Goal: Task Accomplishment & Management: Manage account settings

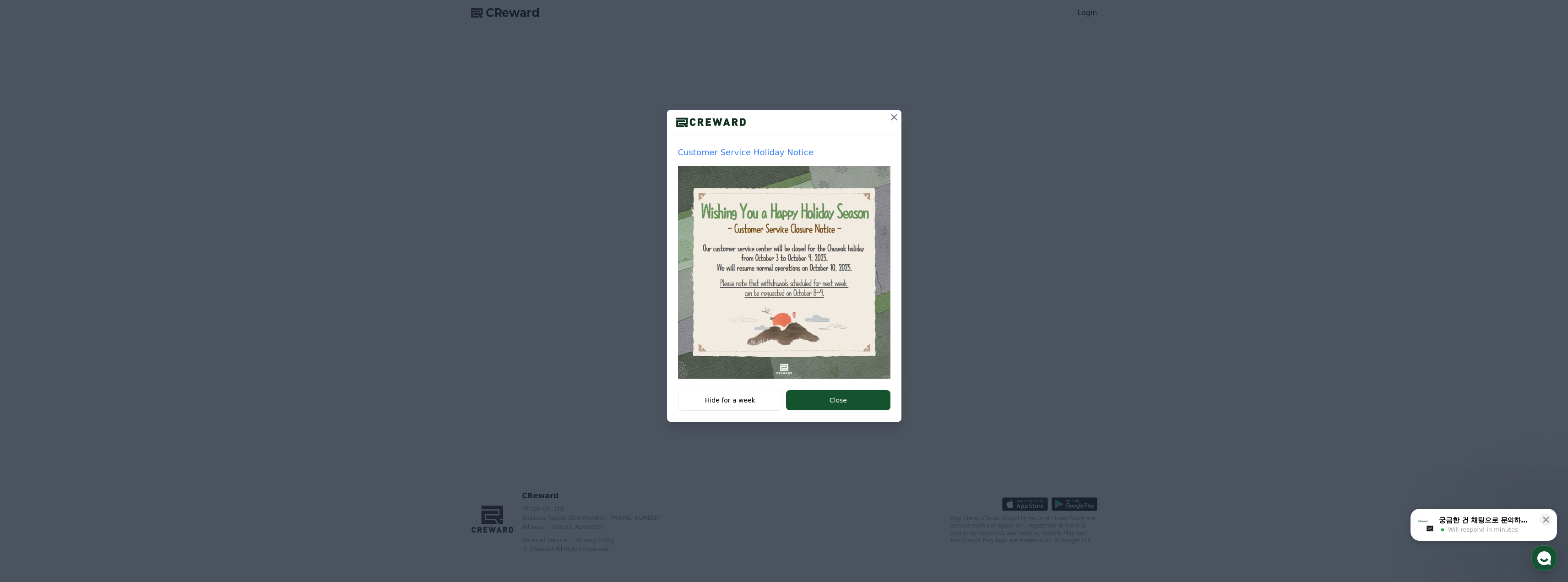
click at [892, 122] on icon at bounding box center [893, 117] width 11 height 11
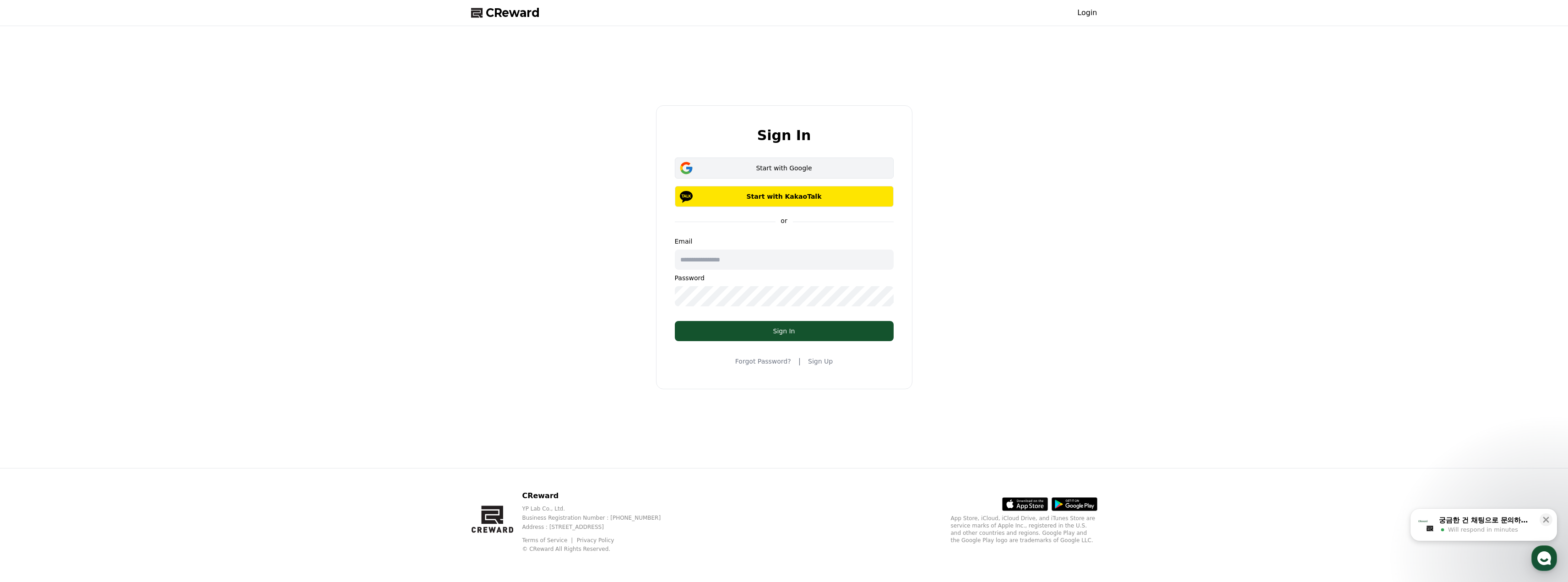
click at [798, 170] on div "Start with Google" at bounding box center [784, 168] width 192 height 9
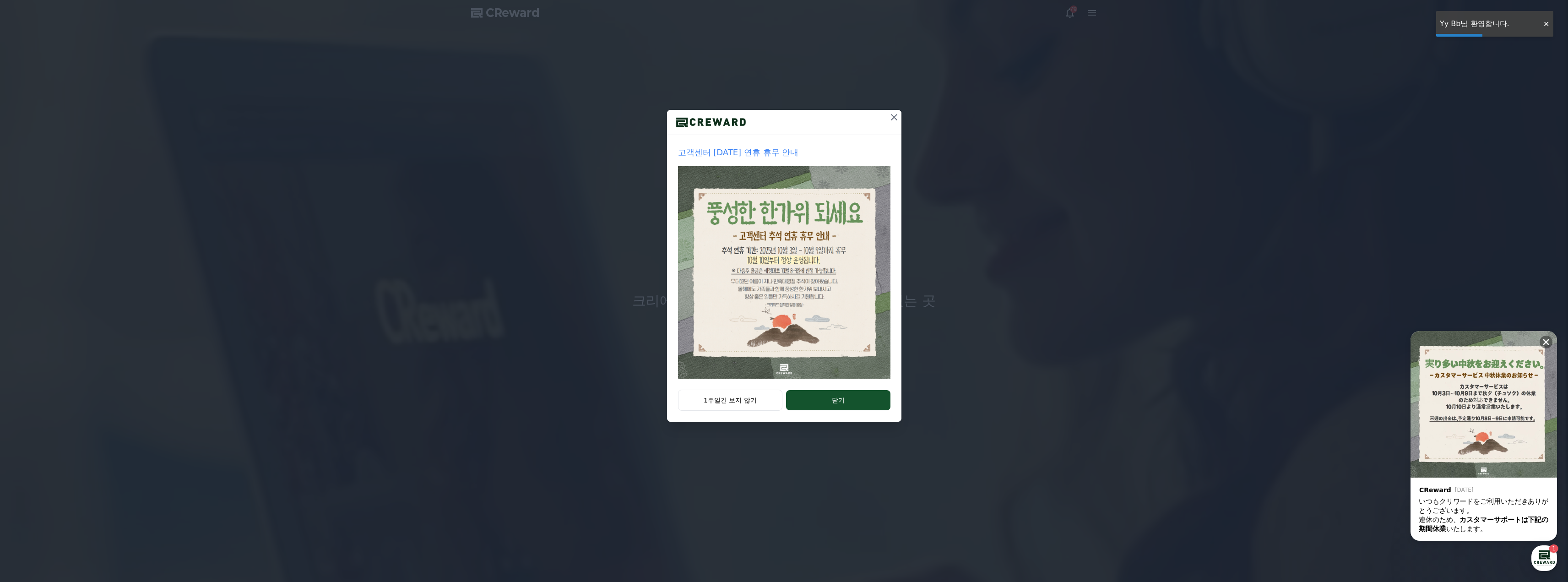
click at [899, 121] on icon at bounding box center [893, 117] width 11 height 11
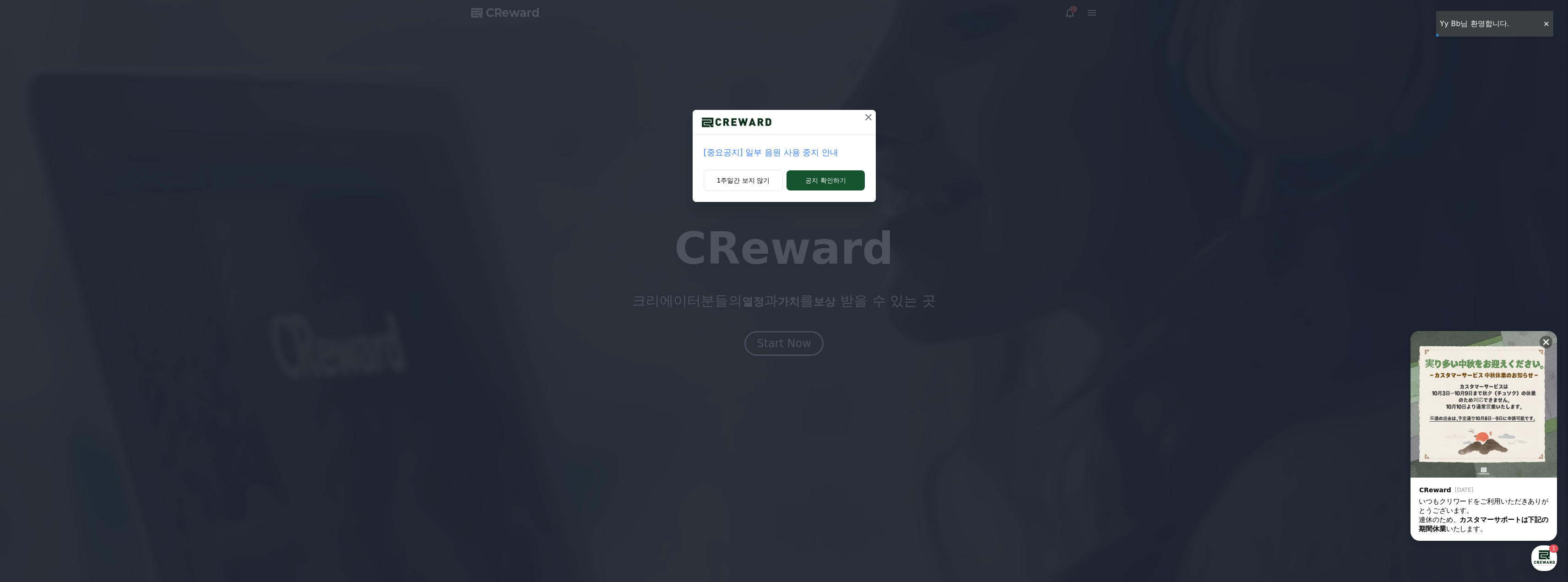
click at [1098, 11] on div "[중요공지] 일부 음원 사용 중지 안내 1주일간 보지 않기 공지 확인하기" at bounding box center [784, 108] width 1568 height 217
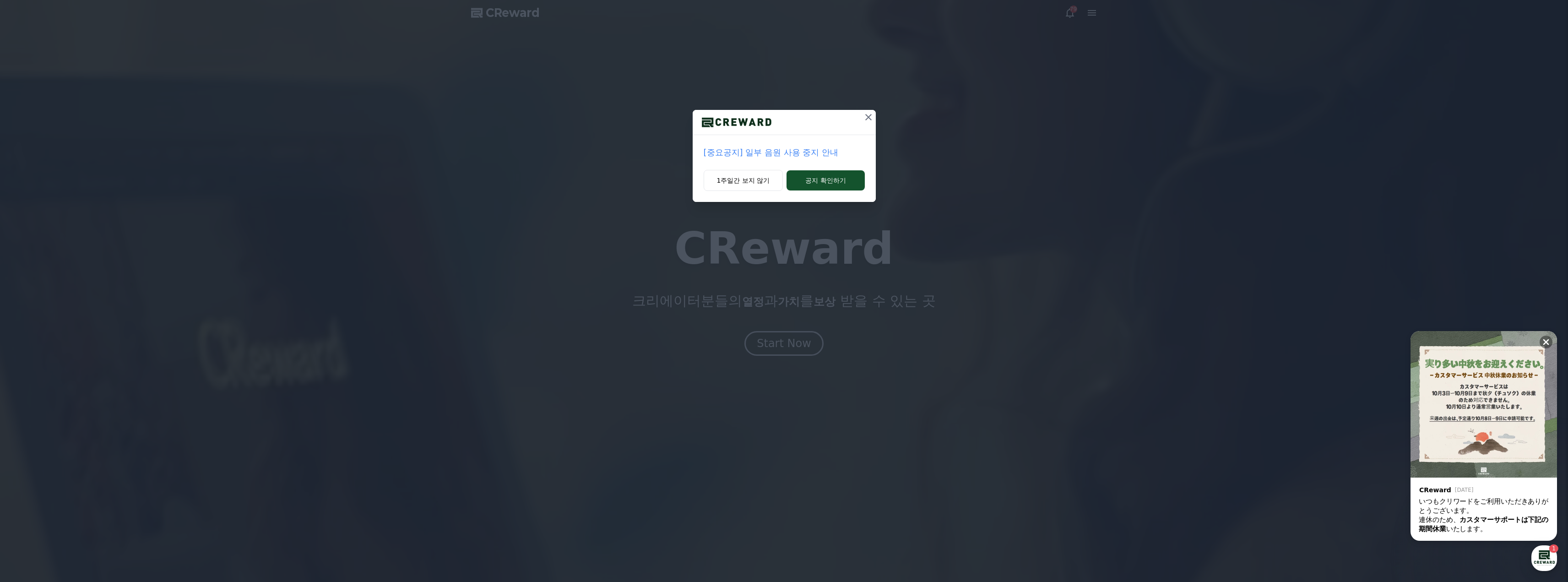
click at [878, 117] on div "[중요공지] 일부 음원 사용 중지 안내 1주일간 보지 않기 공지 확인하기" at bounding box center [784, 108] width 1568 height 217
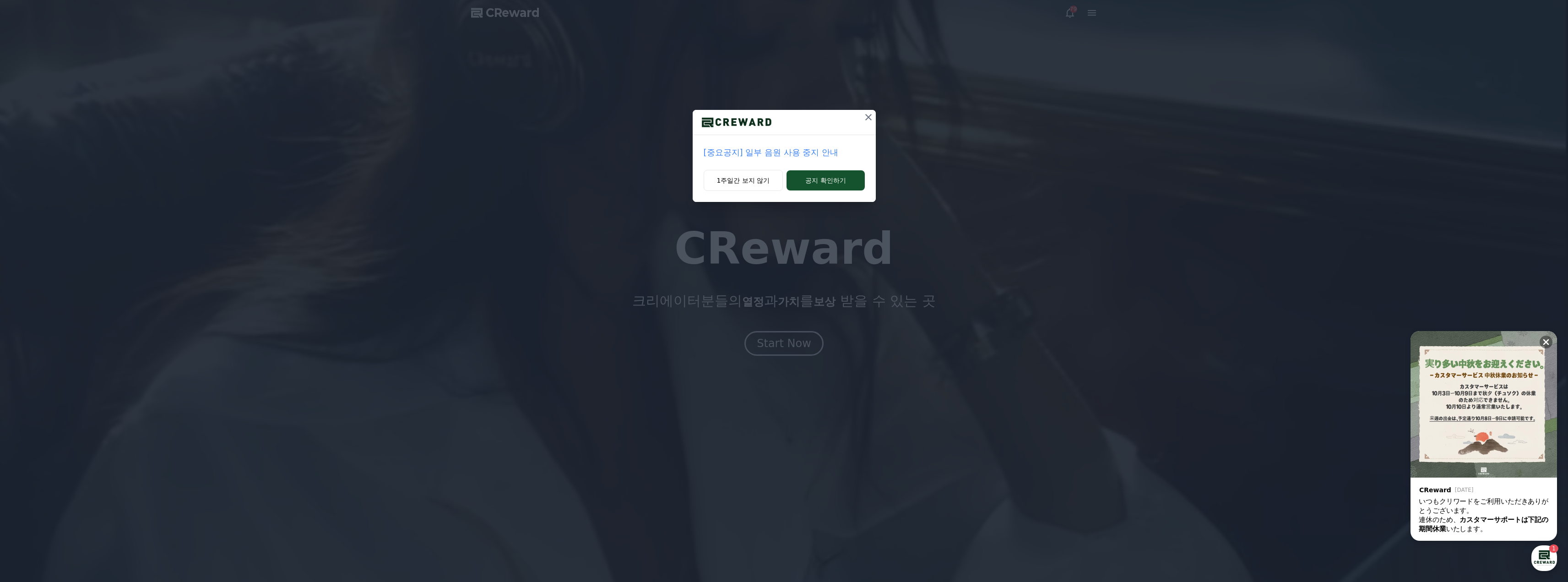
click at [868, 120] on icon at bounding box center [868, 117] width 11 height 11
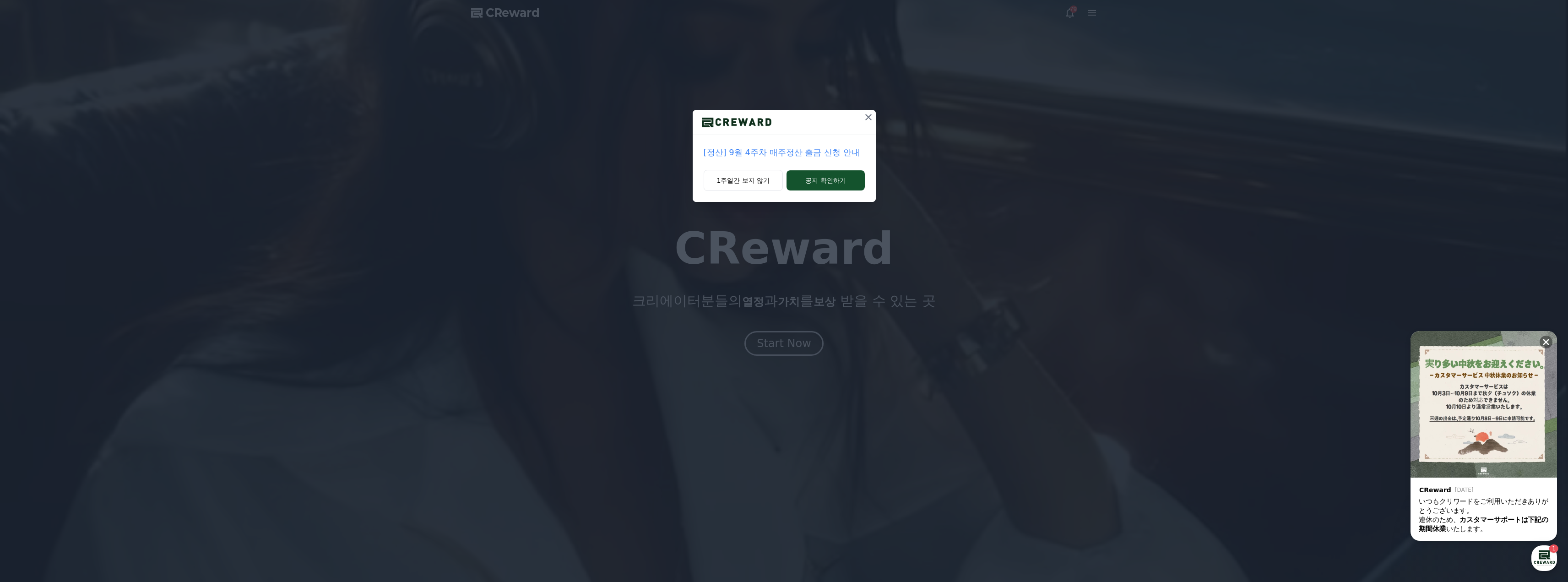
click at [873, 118] on icon at bounding box center [868, 117] width 11 height 11
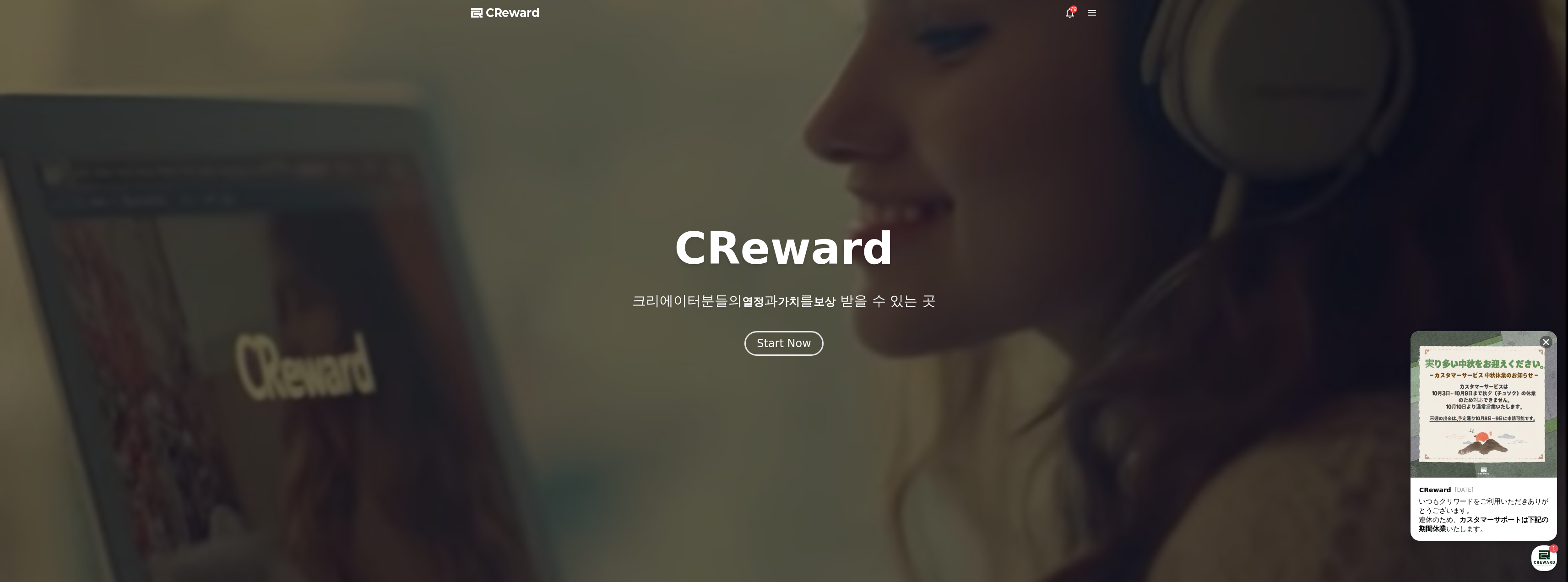
click at [1093, 14] on icon at bounding box center [1092, 12] width 11 height 11
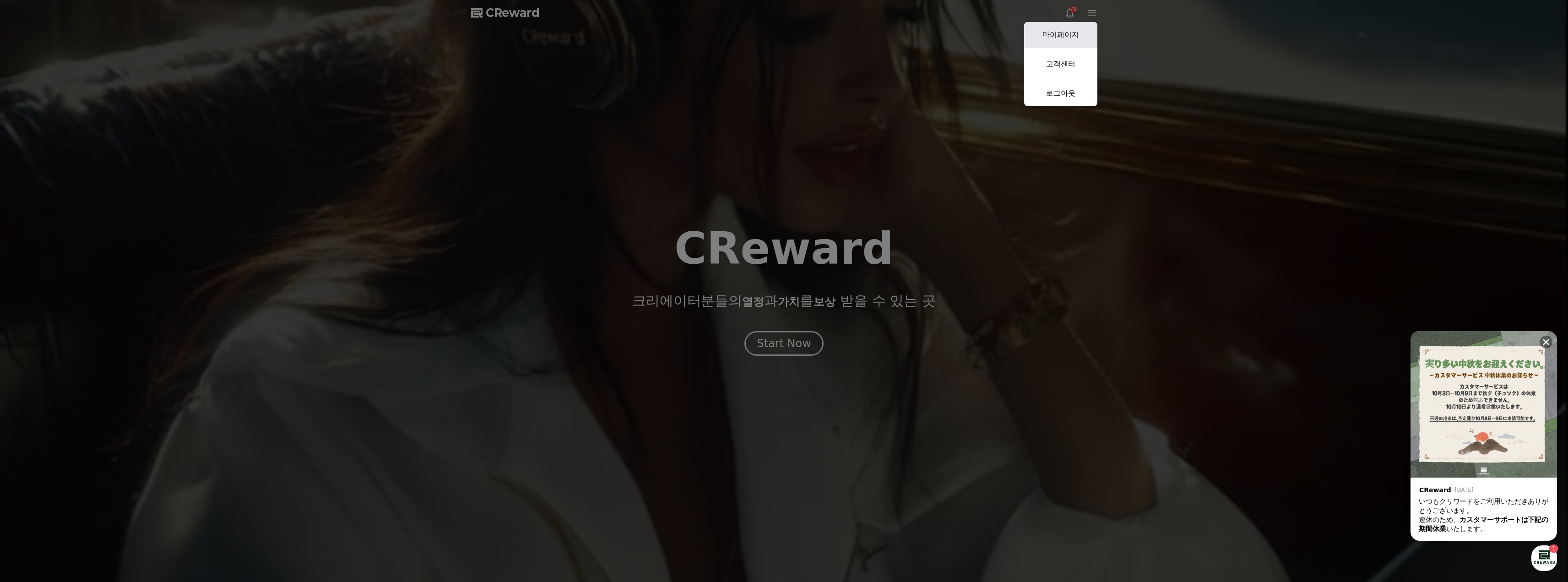
click at [1069, 40] on link "마이페이지" at bounding box center [1061, 35] width 73 height 26
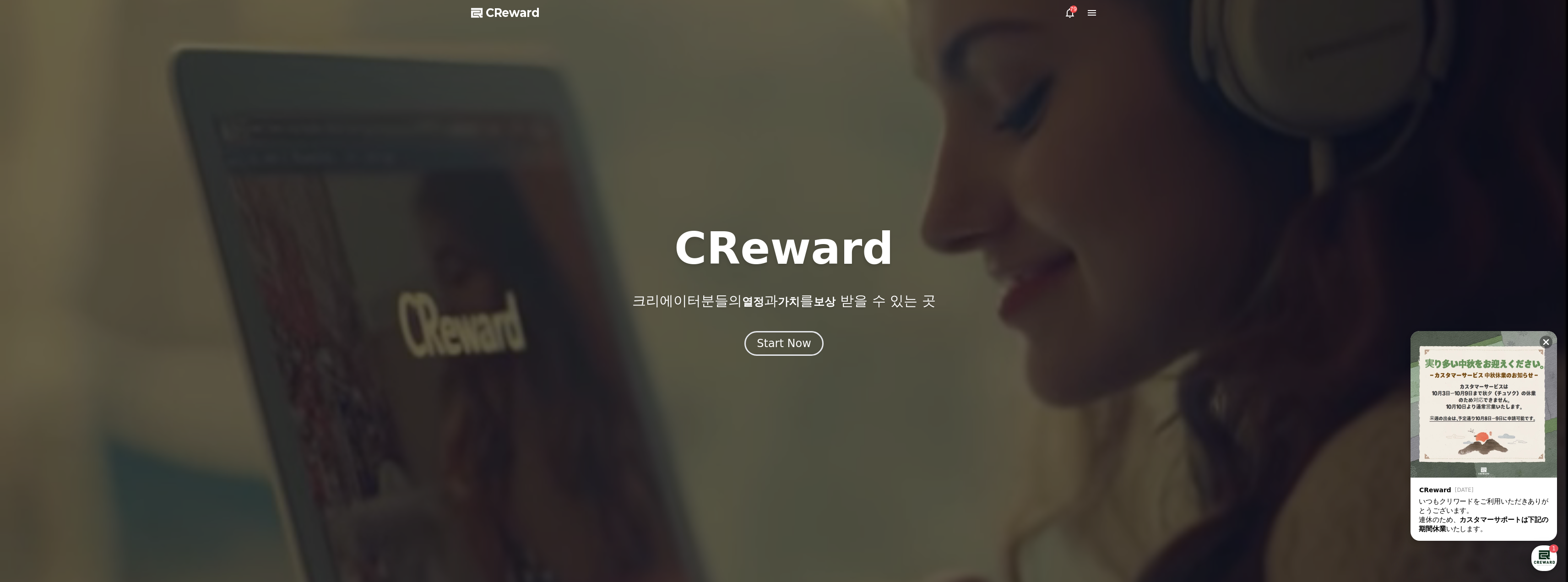
select select "**********"
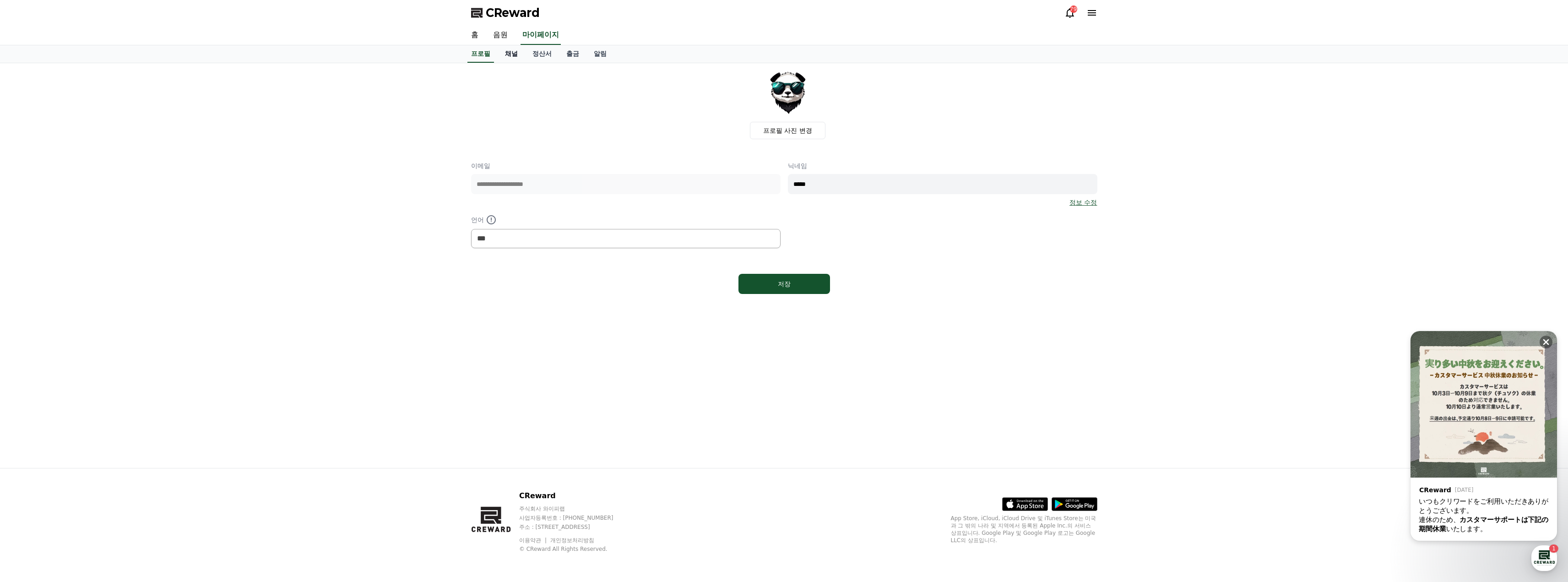
click at [508, 60] on link "채널" at bounding box center [511, 54] width 27 height 17
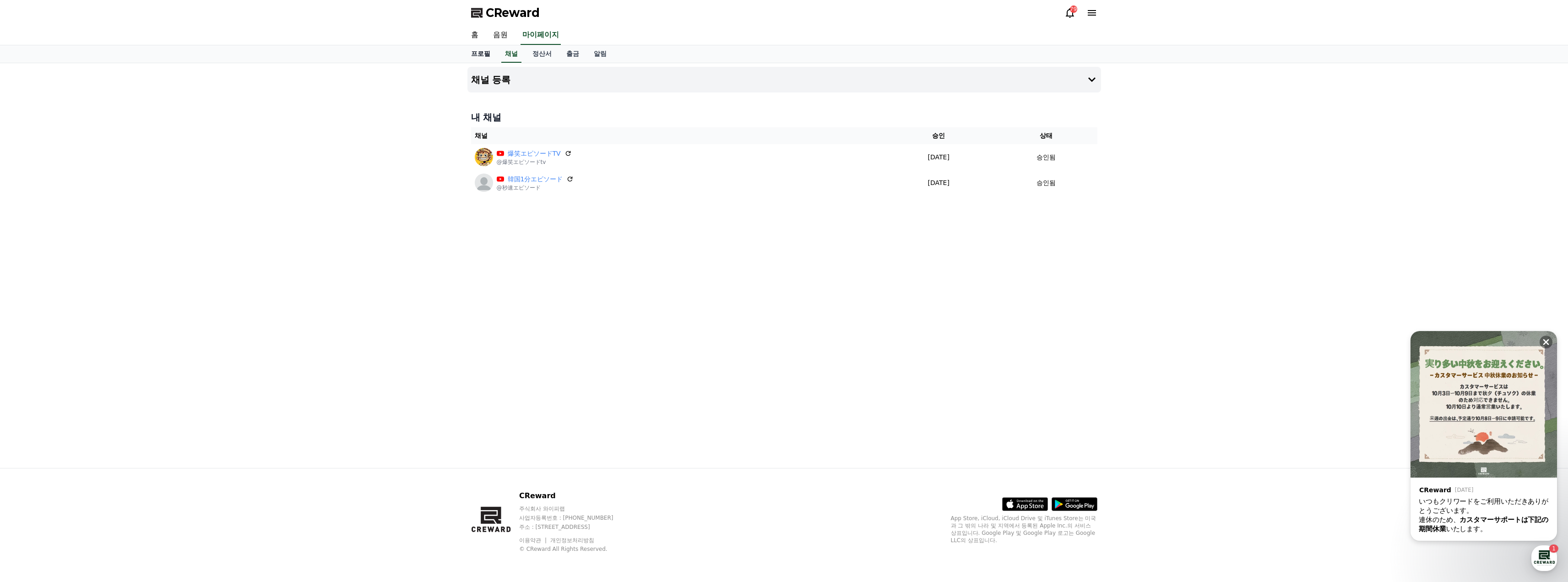
click at [486, 55] on link "프로필" at bounding box center [480, 54] width 34 height 17
select select "**********"
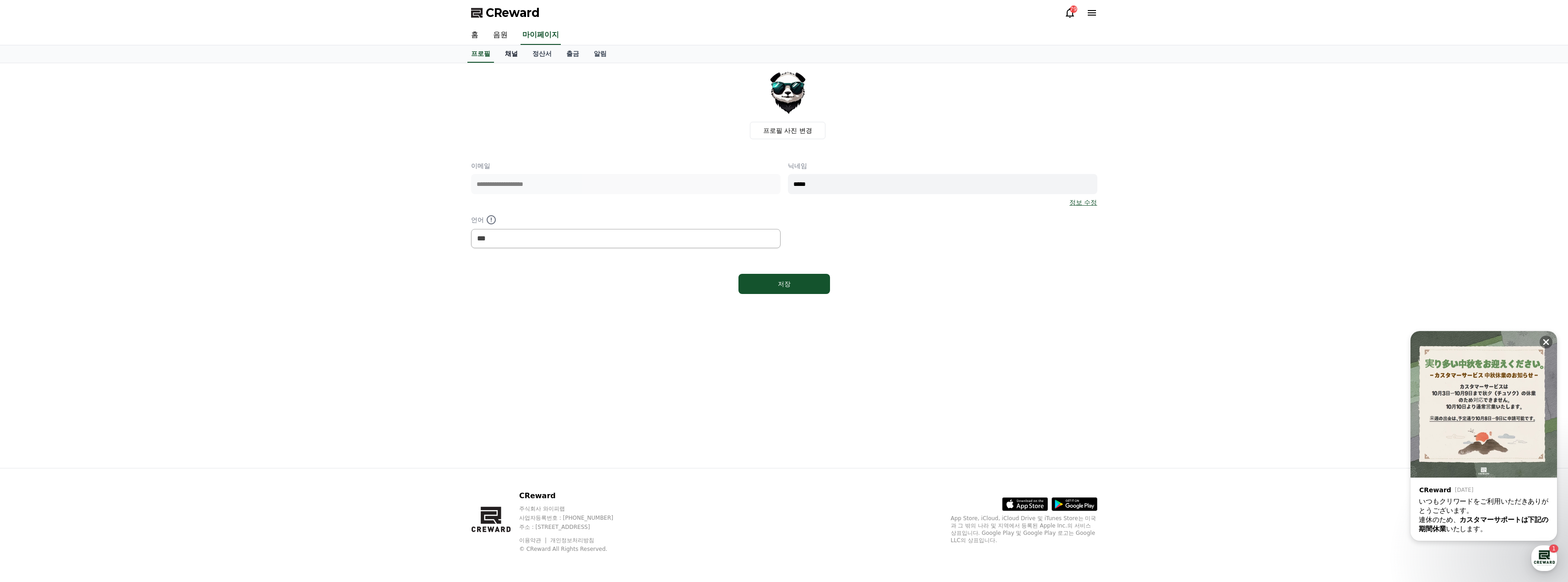
click at [501, 55] on link "채널" at bounding box center [511, 54] width 27 height 17
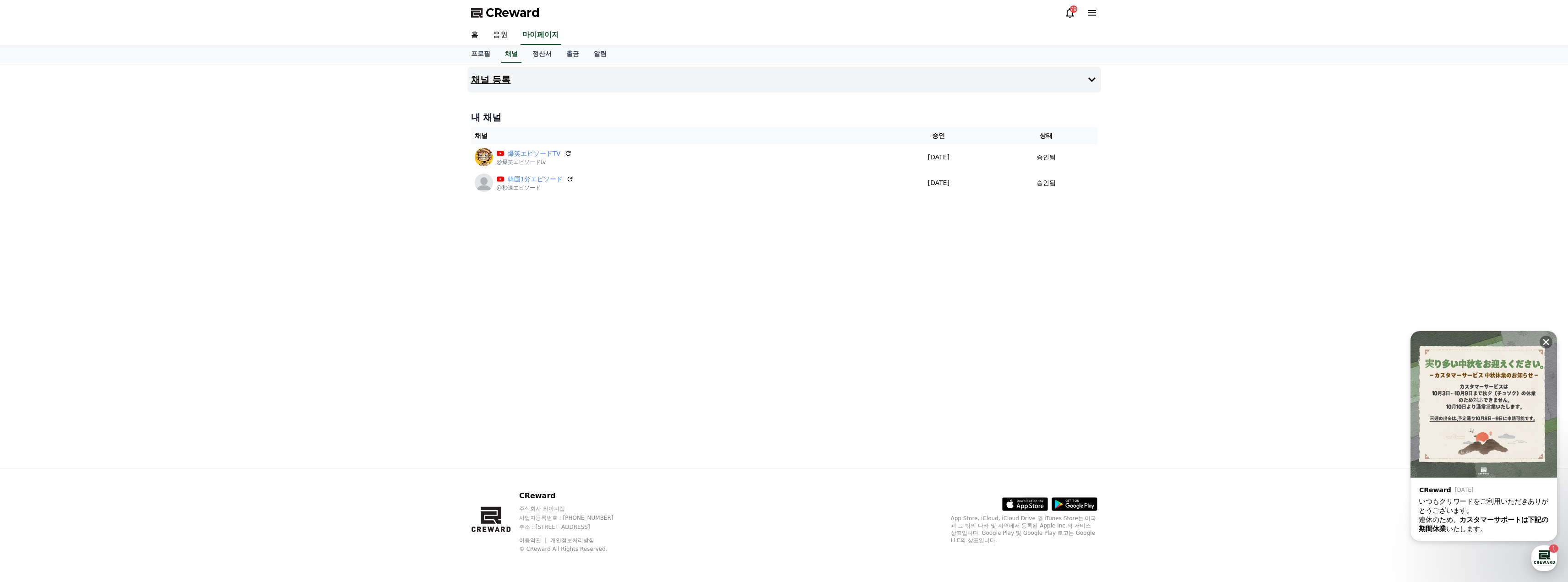
click at [1094, 82] on icon at bounding box center [1092, 79] width 11 height 11
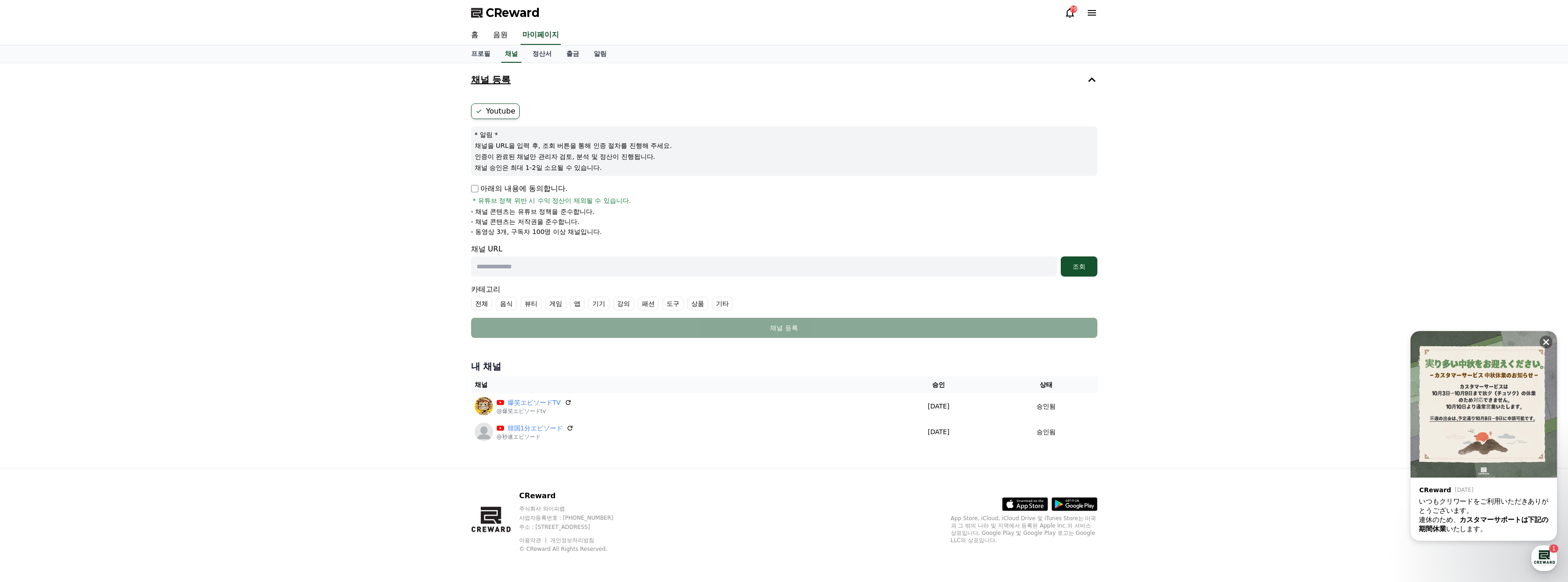
click at [536, 271] on input "text" at bounding box center [764, 266] width 586 height 20
click at [567, 271] on input "text" at bounding box center [764, 266] width 586 height 20
paste input "**********"
click at [1080, 265] on div "조회" at bounding box center [1079, 266] width 29 height 9
click at [622, 264] on input "**********" at bounding box center [764, 266] width 586 height 20
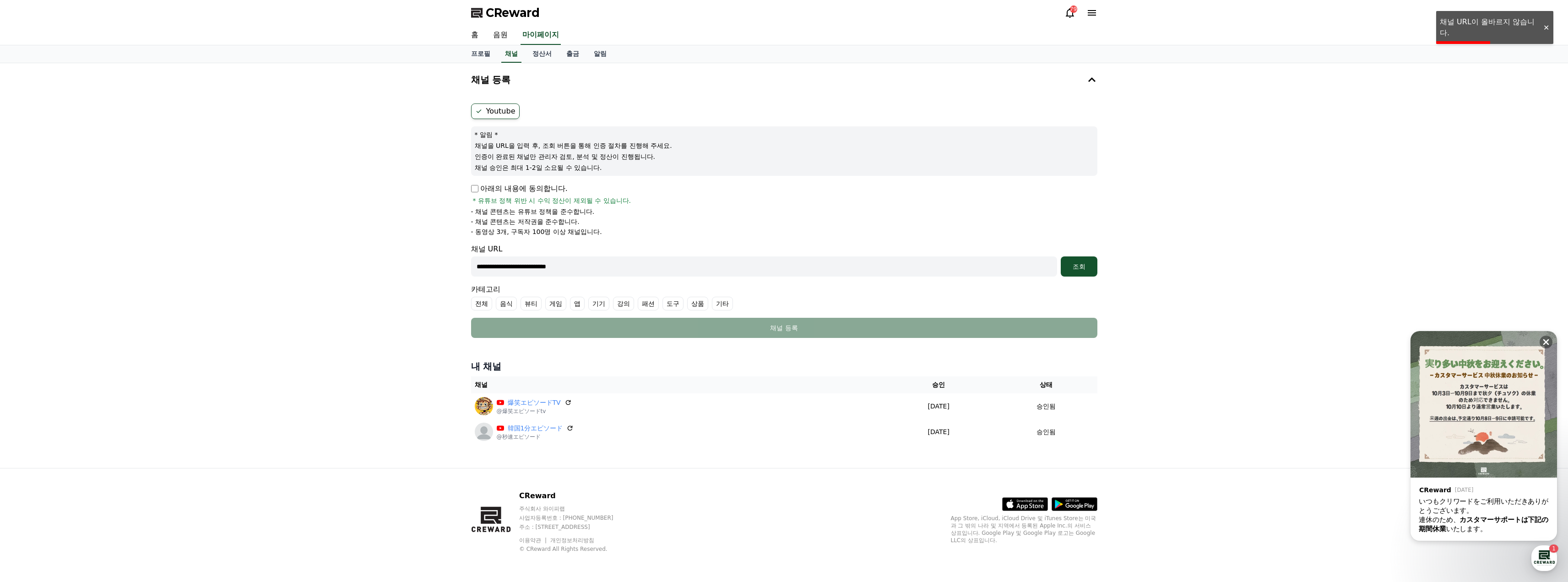
click at [644, 270] on input "**********" at bounding box center [764, 266] width 586 height 20
paste input "**********"
type input "**********"
click at [1090, 258] on button "조회" at bounding box center [1079, 266] width 36 height 20
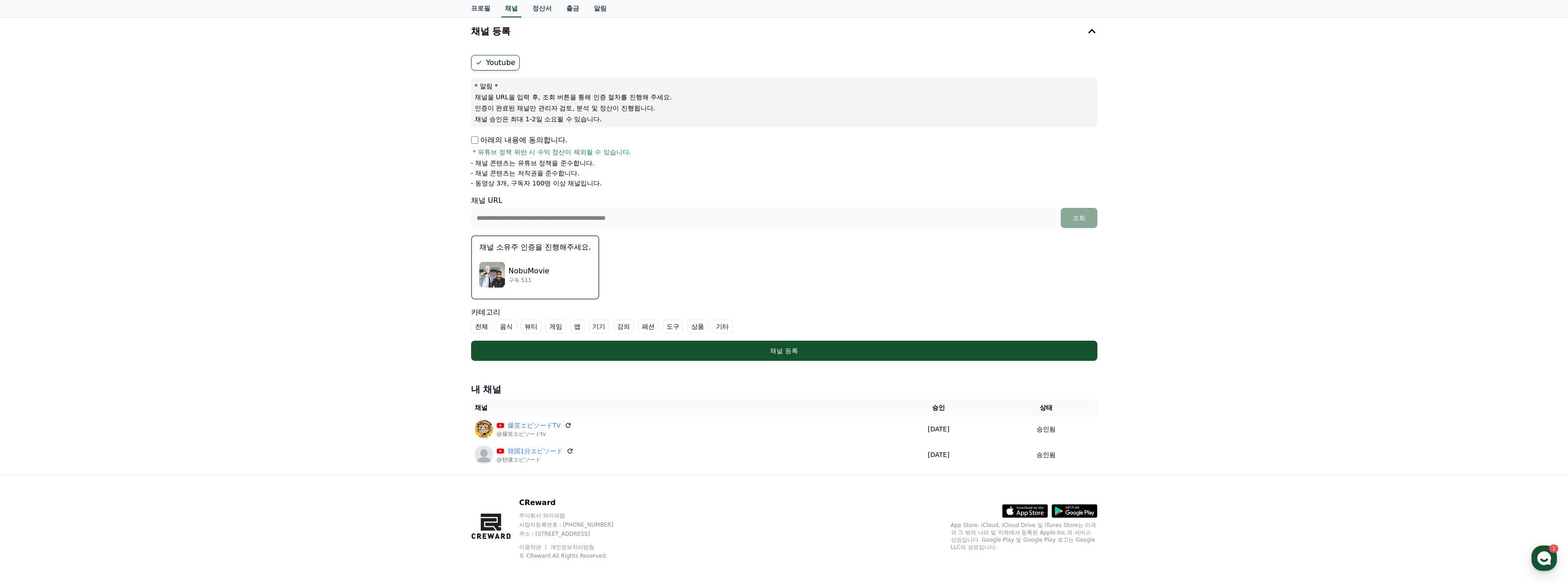
scroll to position [55, 0]
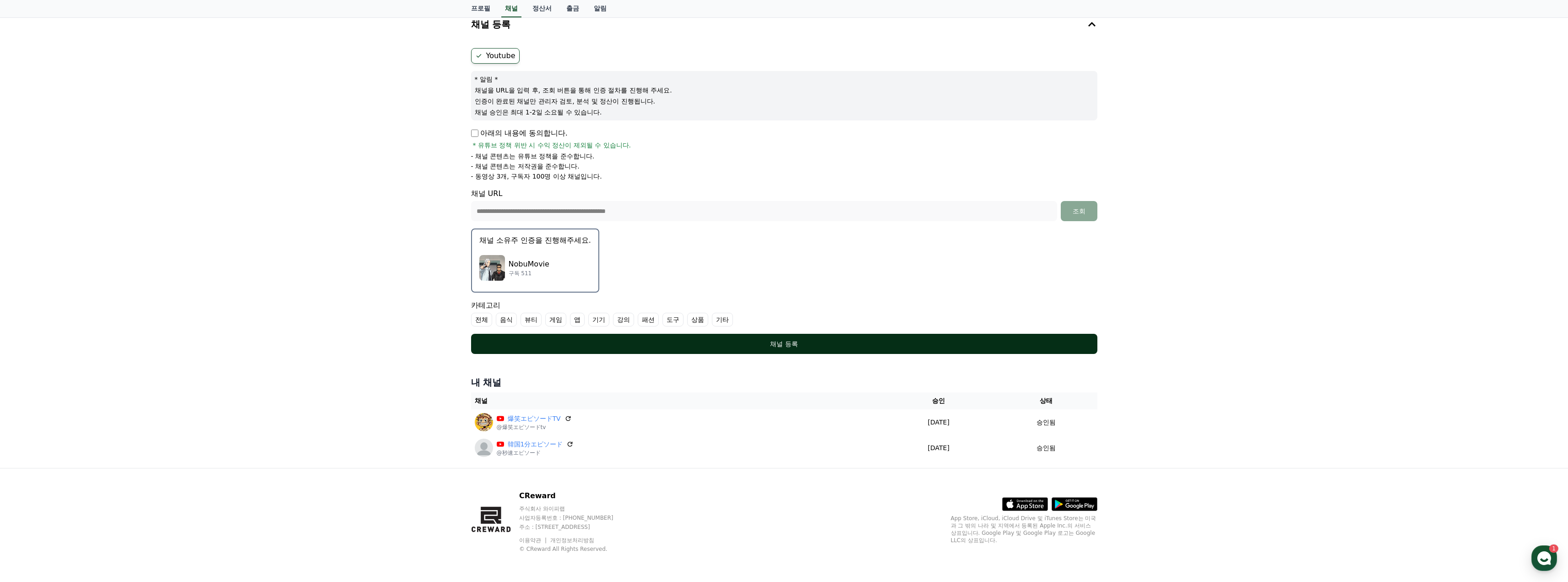
click at [767, 345] on div "채널 등록" at bounding box center [784, 344] width 589 height 9
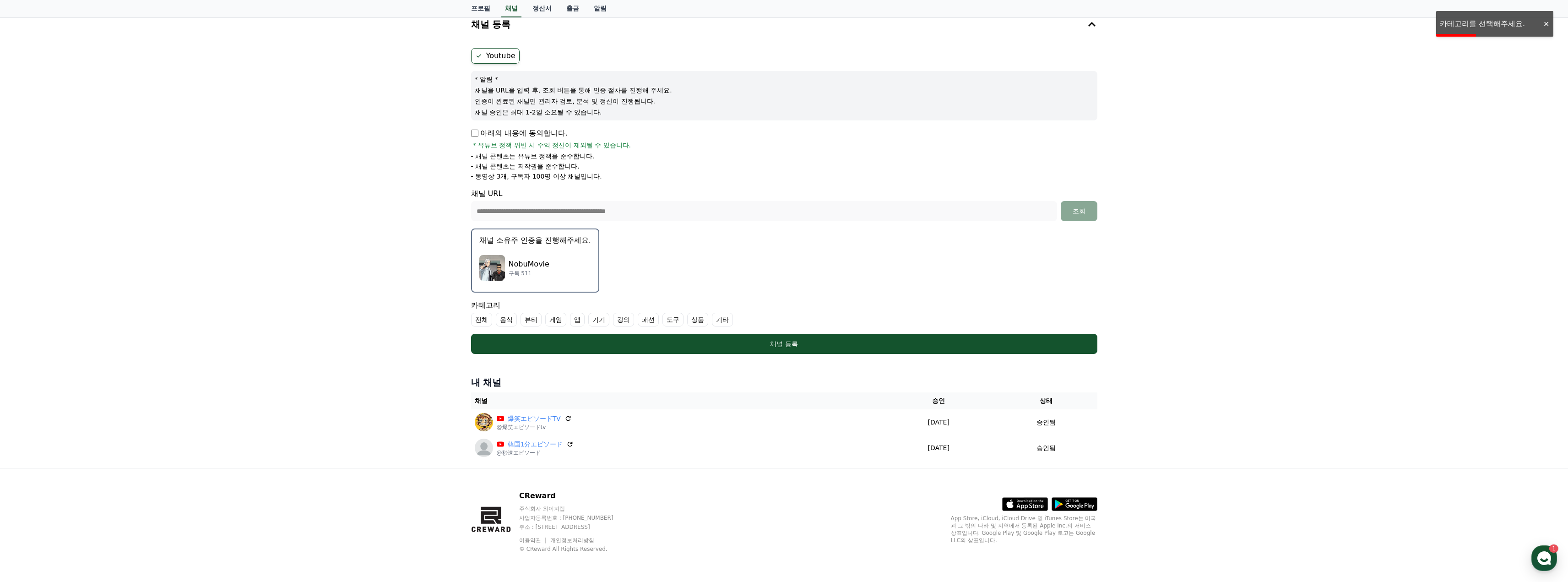
click at [713, 321] on label "기타" at bounding box center [722, 319] width 21 height 14
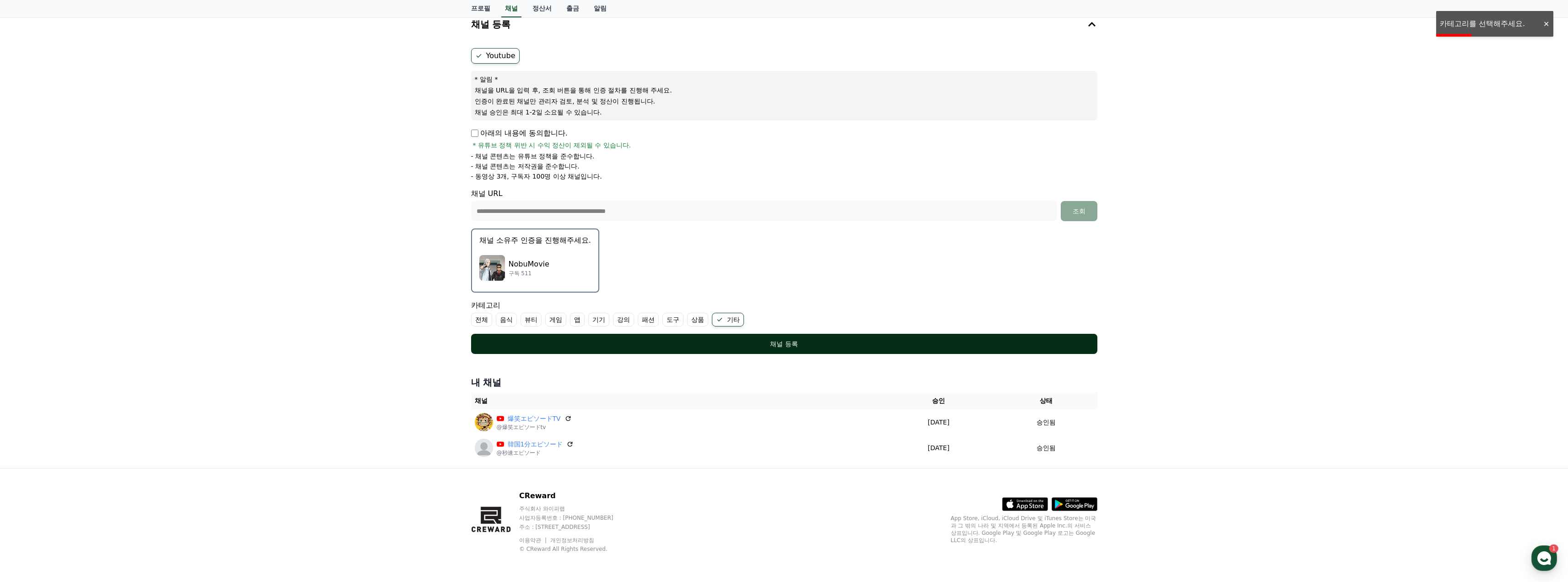
click at [712, 340] on div "채널 등록" at bounding box center [784, 344] width 589 height 9
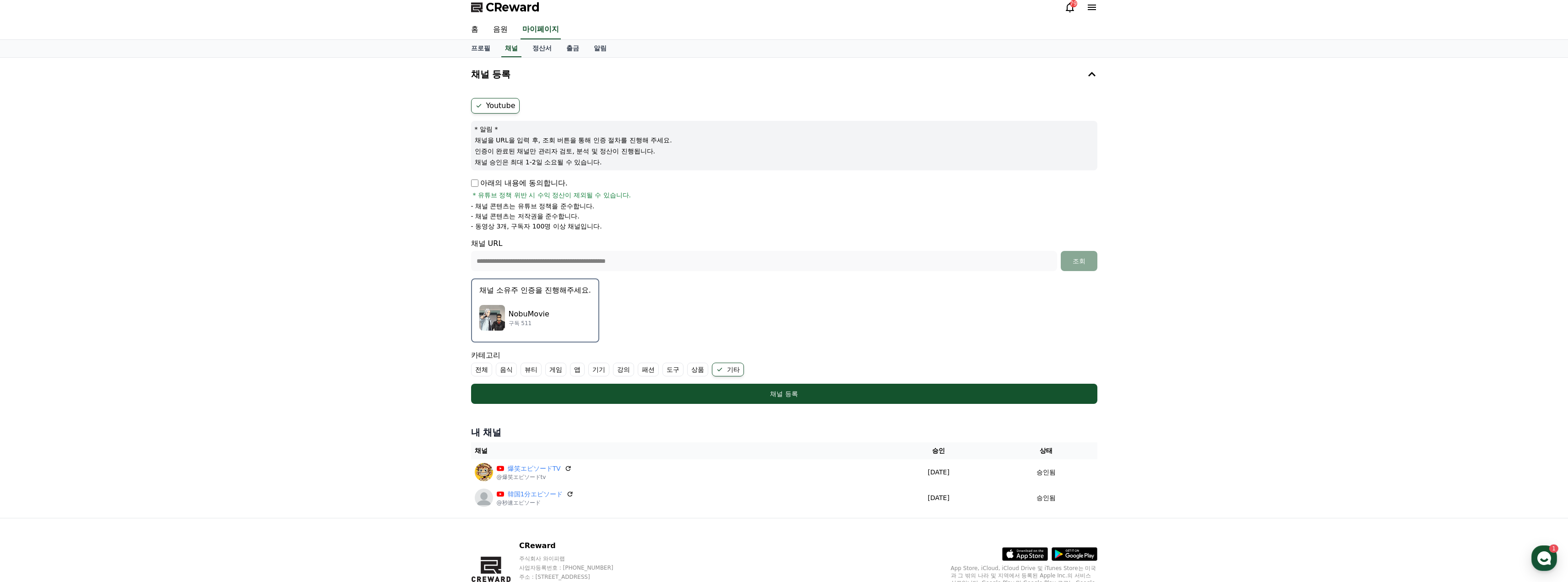
scroll to position [0, 0]
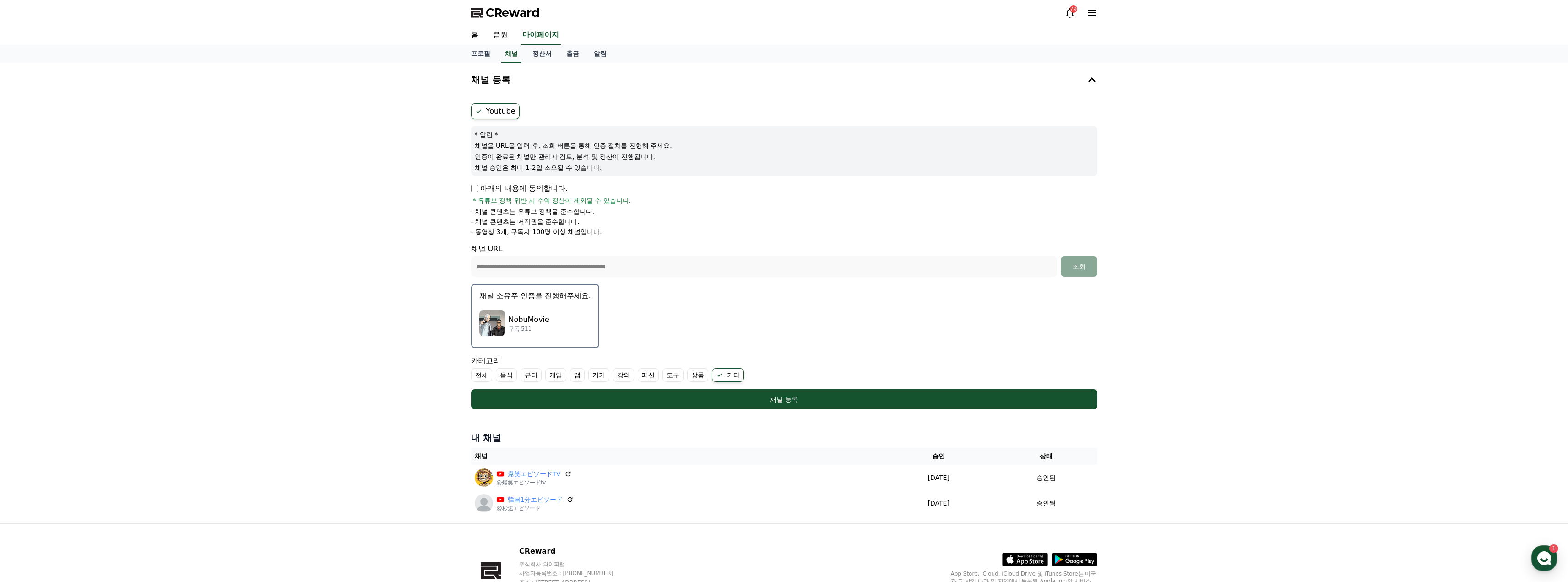
click at [542, 320] on p "NobuMovie" at bounding box center [529, 319] width 41 height 11
click at [542, 320] on div "**********" at bounding box center [784, 240] width 634 height 346
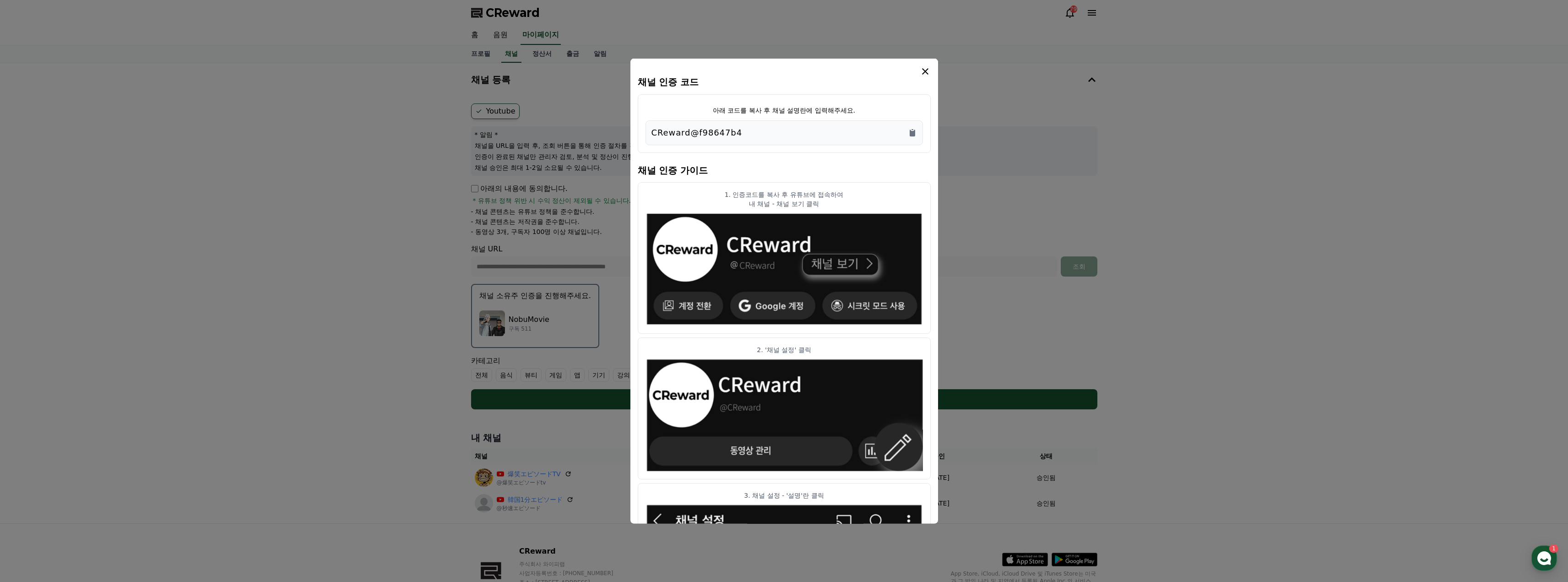
click at [906, 135] on div "CReward@f98647b4" at bounding box center [784, 132] width 265 height 13
click at [914, 133] on icon "Copy to clipboard" at bounding box center [913, 132] width 6 height 7
click at [930, 74] on icon "modal" at bounding box center [925, 71] width 11 height 11
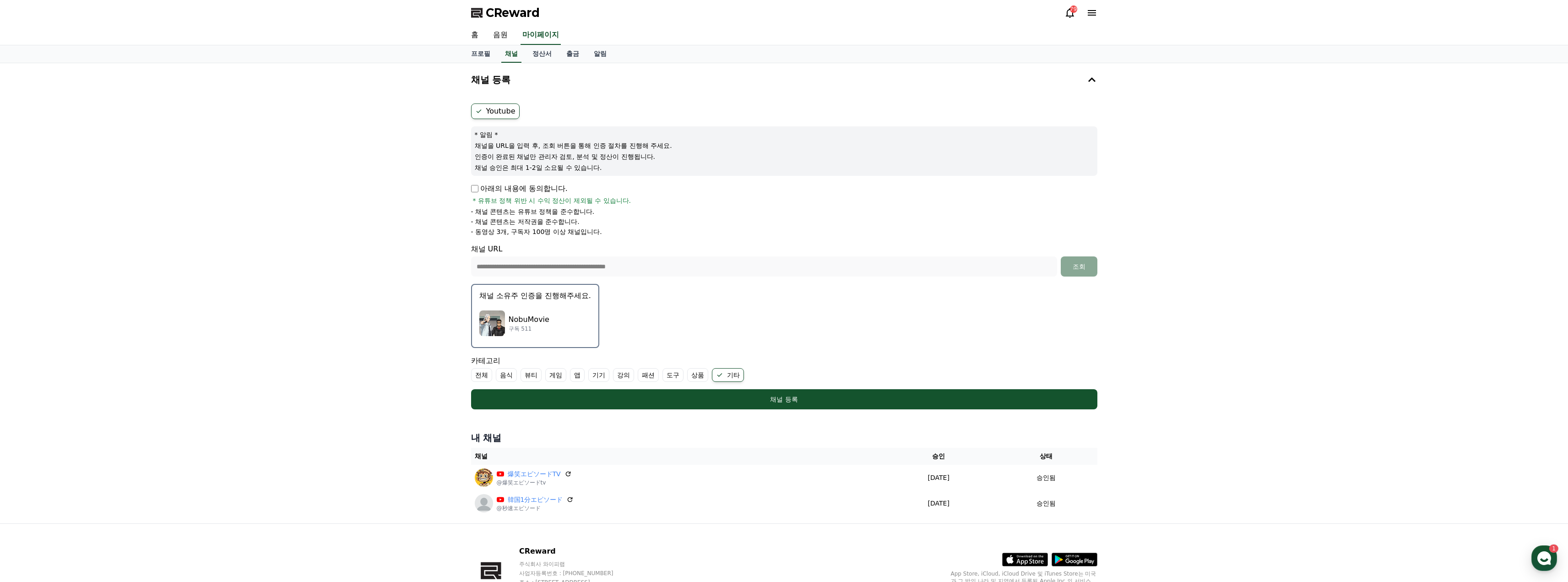
click at [524, 319] on p "NobuMovie" at bounding box center [529, 319] width 41 height 11
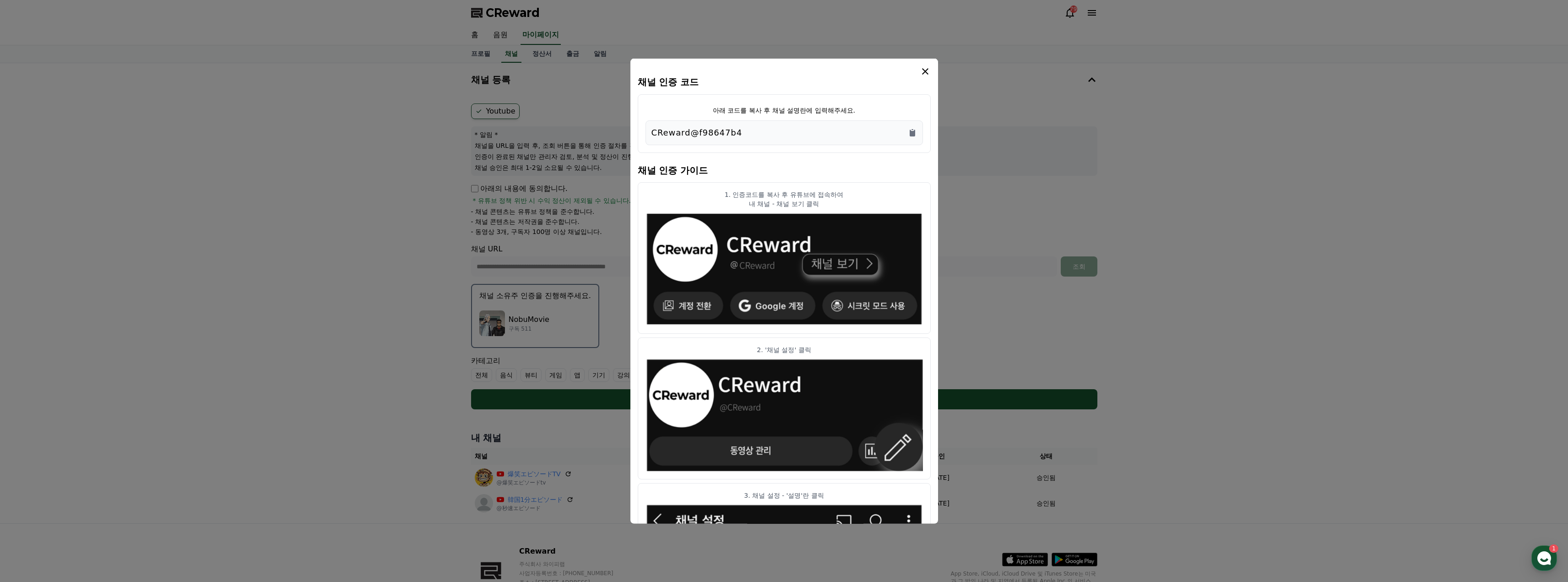
drag, startPoint x: 931, startPoint y: 72, endPoint x: 913, endPoint y: 72, distance: 18.0
click at [925, 72] on div "채널 인증 코드 아래 코드를 복사 후 채널 설명란에 입력해주세요. CReward@f98647b4 채널 인증 가이드 1. 인증코드를 복사 후 유…" at bounding box center [784, 291] width 308 height 466
click at [913, 71] on div "modal" at bounding box center [784, 71] width 293 height 11
drag, startPoint x: 922, startPoint y: 67, endPoint x: 929, endPoint y: 64, distance: 7.6
click at [925, 67] on icon "modal" at bounding box center [925, 71] width 11 height 11
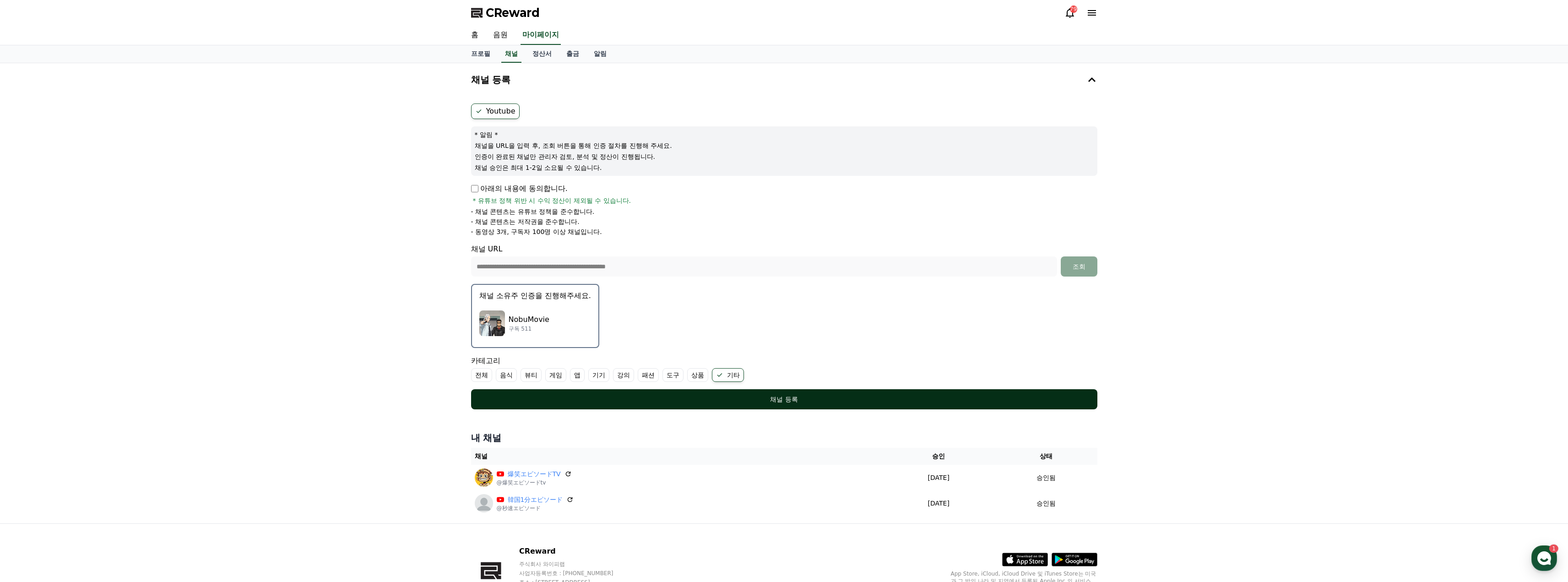
click at [911, 397] on div "채널 등록" at bounding box center [784, 399] width 589 height 9
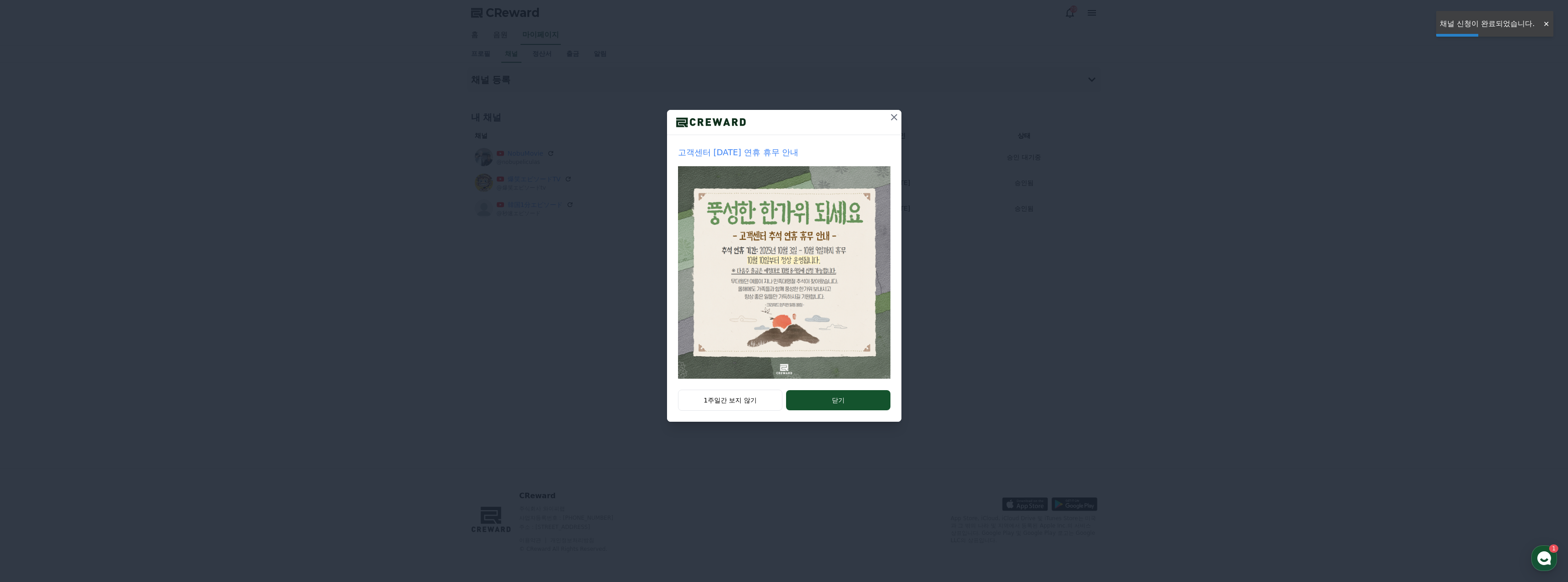
click at [894, 118] on icon at bounding box center [893, 117] width 6 height 6
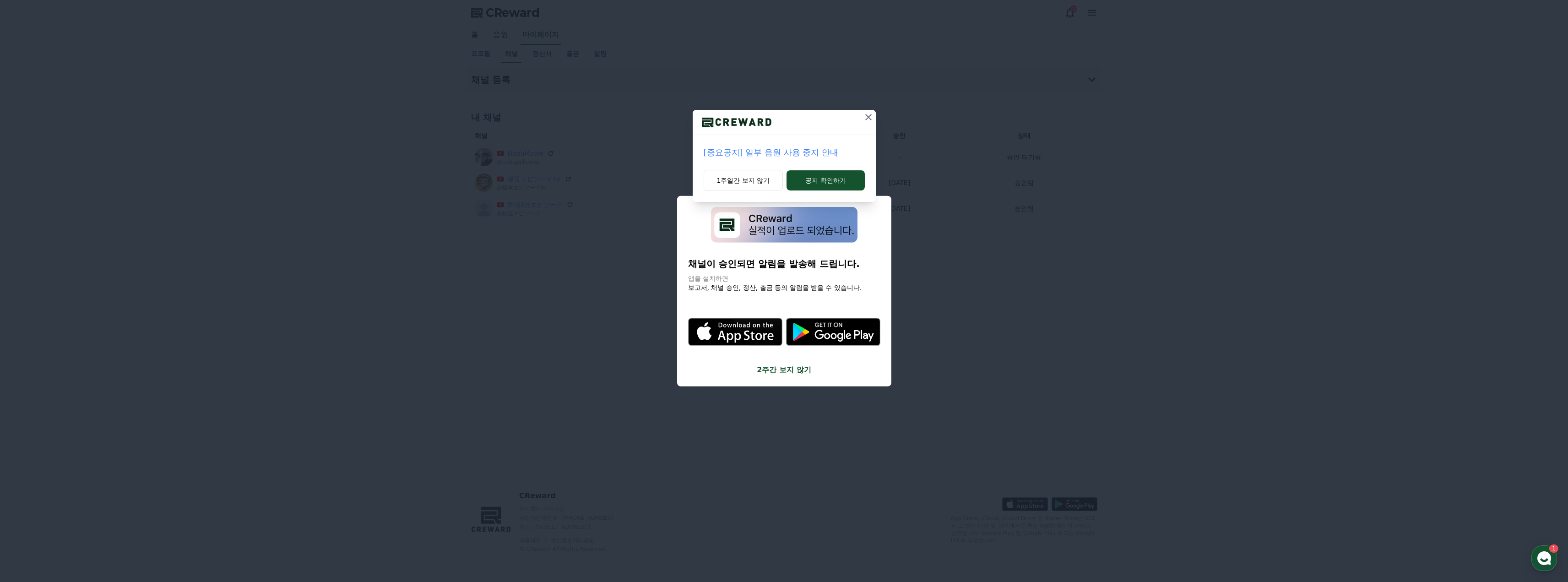
click at [869, 118] on icon at bounding box center [868, 117] width 6 height 6
click at [866, 114] on icon at bounding box center [868, 117] width 11 height 11
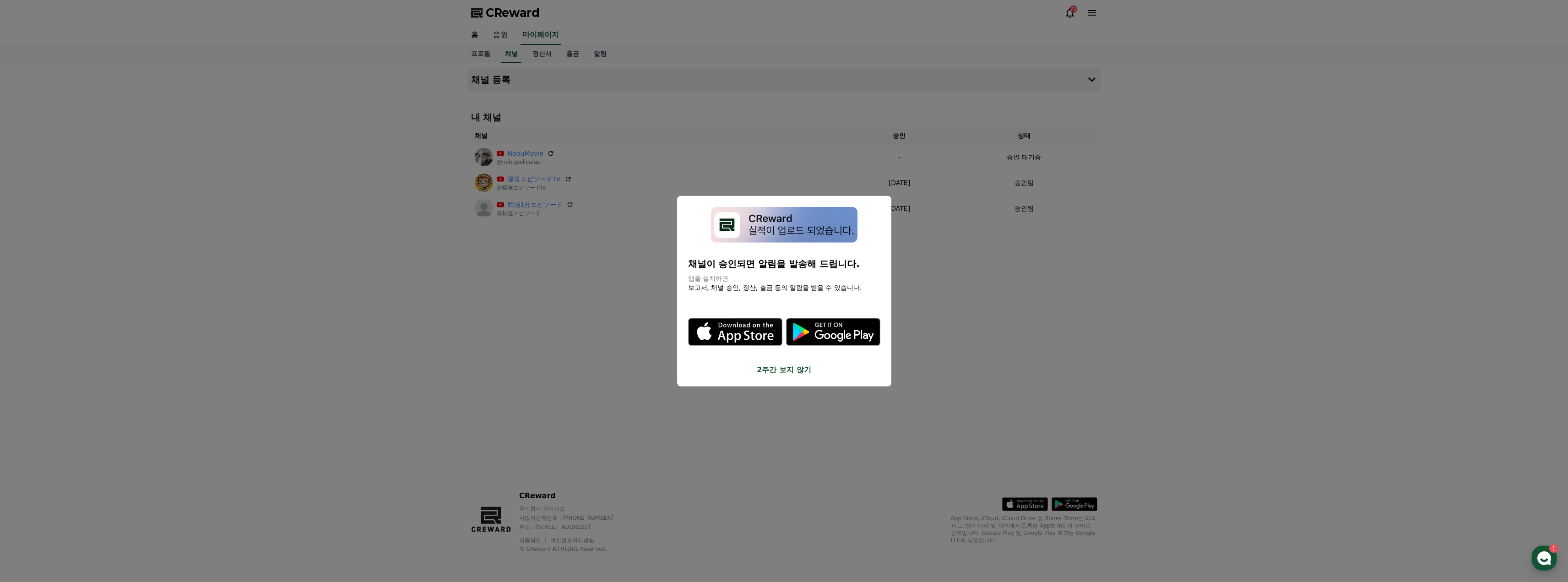
click at [795, 233] on img "modal" at bounding box center [784, 225] width 147 height 37
click at [790, 373] on button "2주간 보지 않기" at bounding box center [784, 369] width 192 height 11
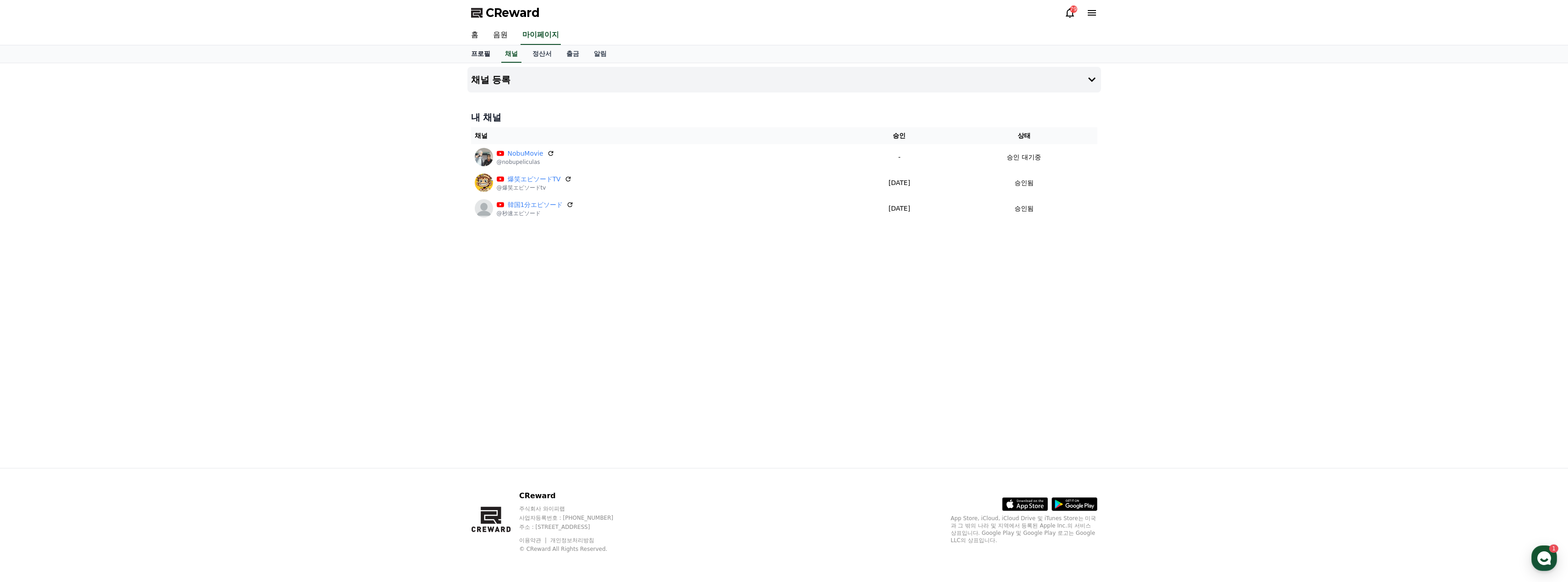
click at [479, 50] on link "프로필" at bounding box center [480, 54] width 34 height 17
select select "**********"
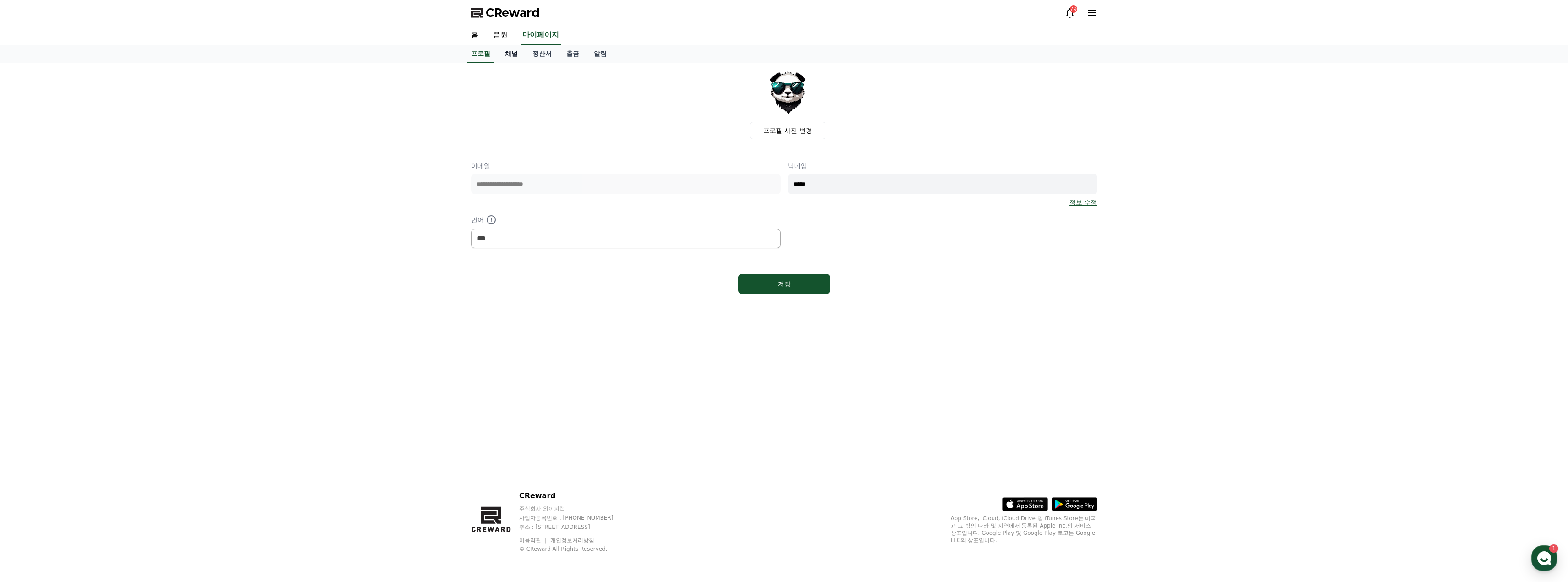
click at [509, 52] on link "채널" at bounding box center [511, 54] width 27 height 17
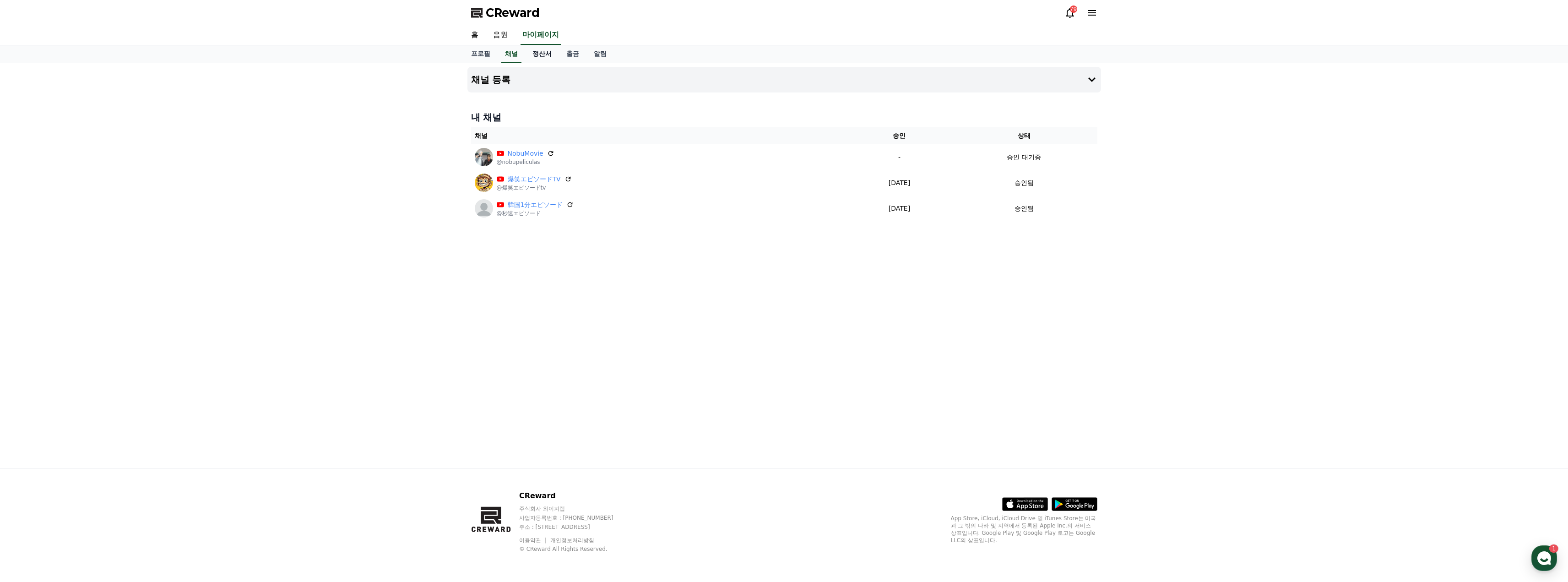
click at [538, 55] on link "정산서" at bounding box center [542, 54] width 34 height 17
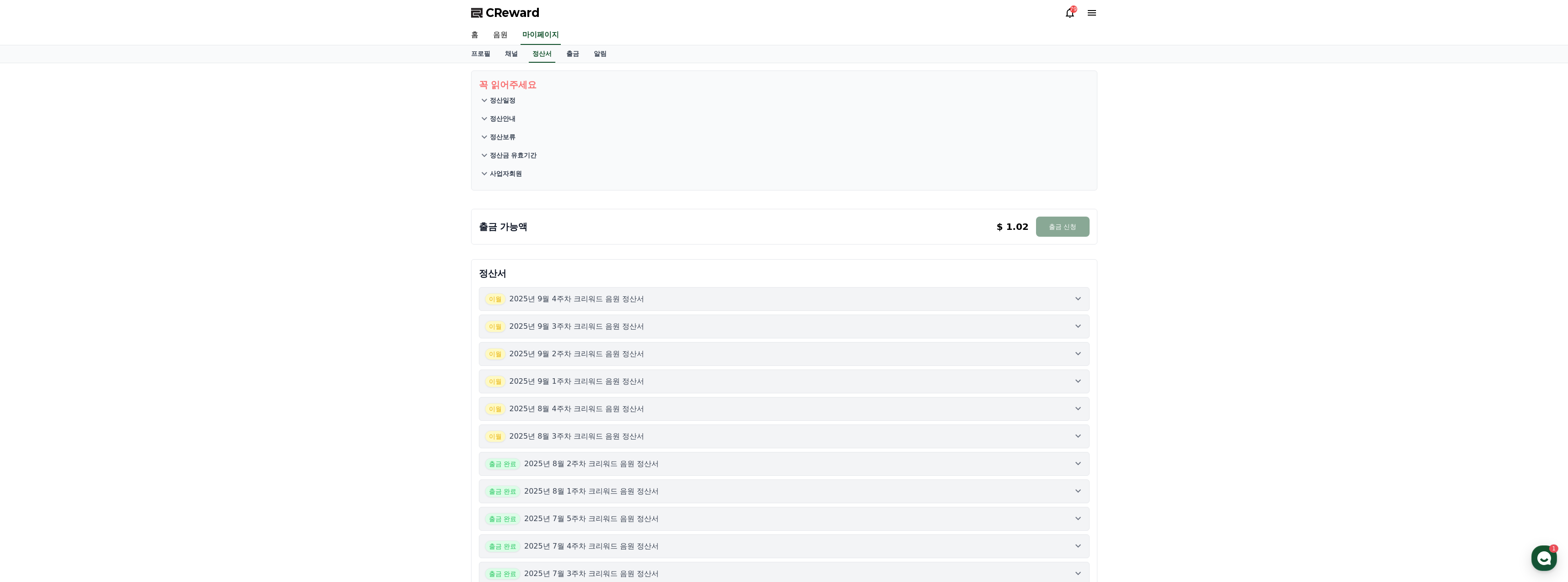
click at [775, 309] on button "이월 2025년 9월 4주차 크리워드 음원 정산서" at bounding box center [784, 299] width 611 height 24
click at [798, 302] on div "이월 2025년 9월 4주차 크리워드 음원 정산서" at bounding box center [784, 299] width 599 height 12
click at [848, 374] on button "이월 2025년 9월 3주차 크리워드 음원 정산서" at bounding box center [784, 385] width 611 height 24
click at [850, 329] on div "이월 2025년 9월 3주차 크리워드 음원 정산서" at bounding box center [784, 326] width 599 height 12
